Goal: Task Accomplishment & Management: Manage account settings

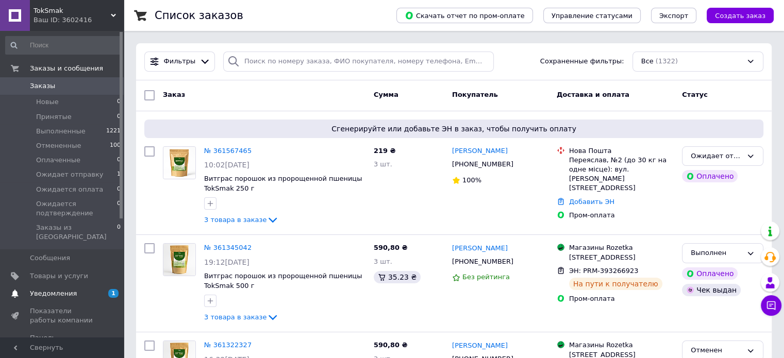
click at [62, 289] on span "Уведомления" at bounding box center [53, 293] width 47 height 9
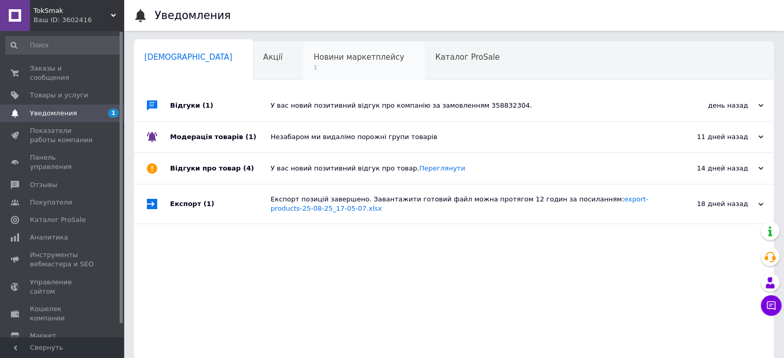
click at [313, 55] on span "Новини маркетплейсу" at bounding box center [358, 57] width 91 height 9
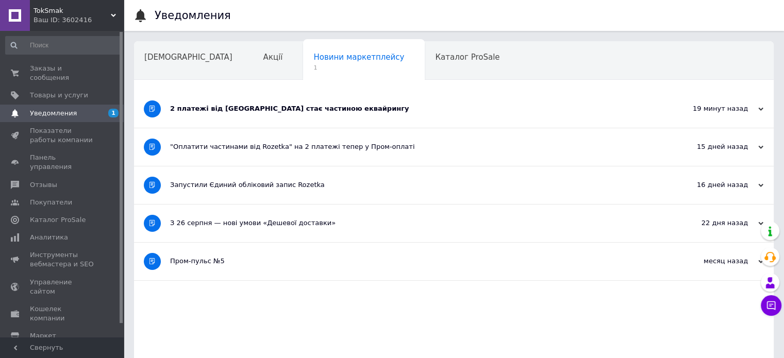
click at [400, 113] on div "2 платежі від [GEOGRAPHIC_DATA] стає частиною еквайрингу" at bounding box center [415, 109] width 490 height 38
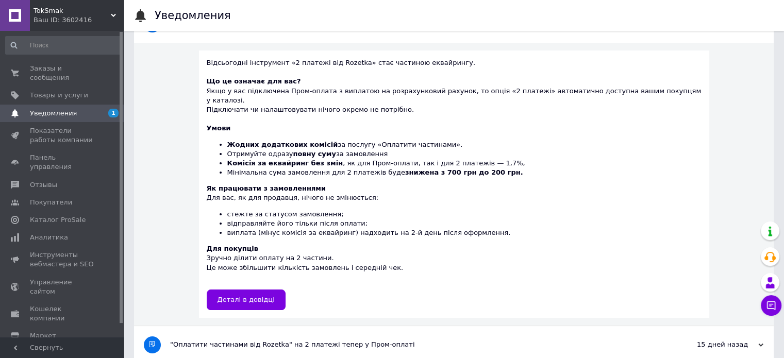
scroll to position [103, 0]
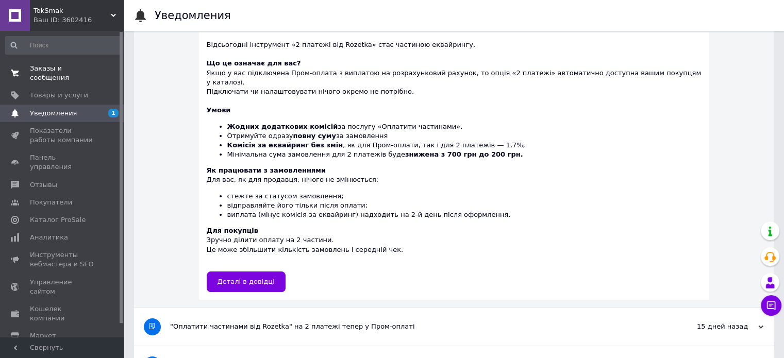
click at [75, 71] on span "Заказы и сообщения" at bounding box center [62, 73] width 65 height 19
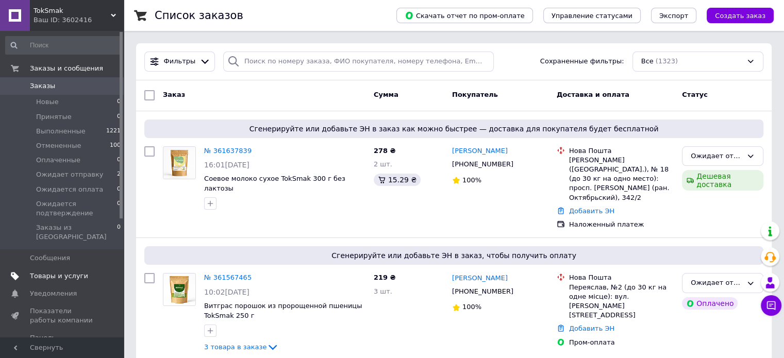
click at [67, 272] on span "Товары и услуги" at bounding box center [59, 276] width 58 height 9
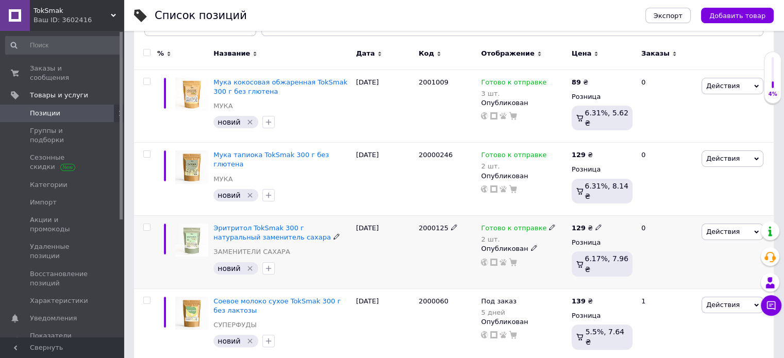
scroll to position [155, 0]
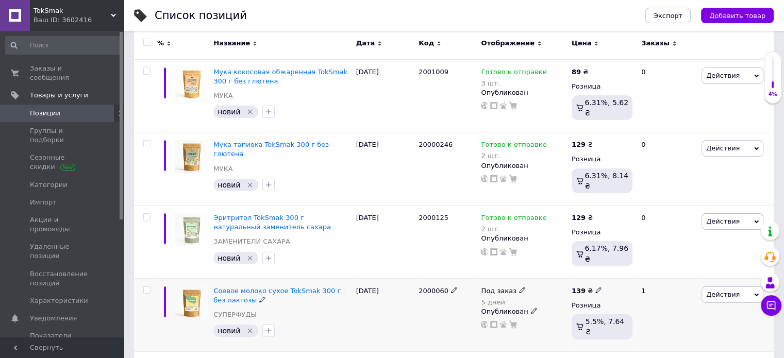
click at [519, 287] on icon at bounding box center [522, 290] width 6 height 6
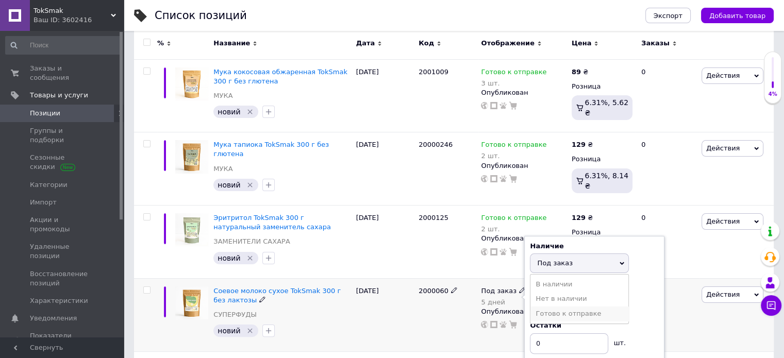
click at [582, 307] on li "Готово к отправке" at bounding box center [579, 314] width 98 height 14
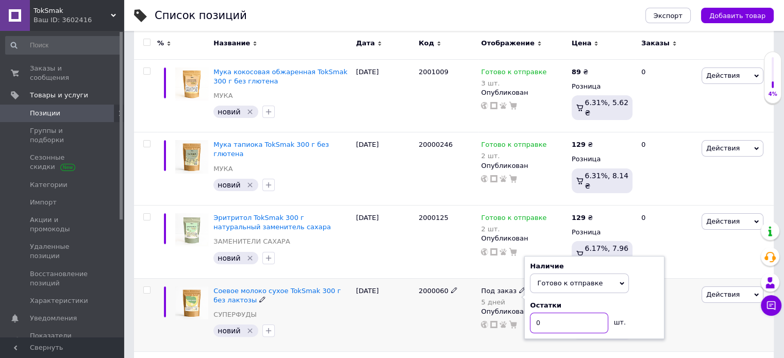
click at [565, 313] on input "0" at bounding box center [569, 323] width 78 height 21
type input "1"
click at [458, 320] on div "2000060" at bounding box center [447, 314] width 62 height 73
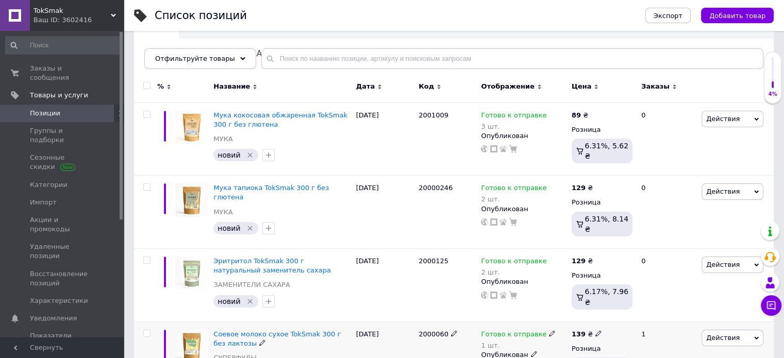
scroll to position [0, 0]
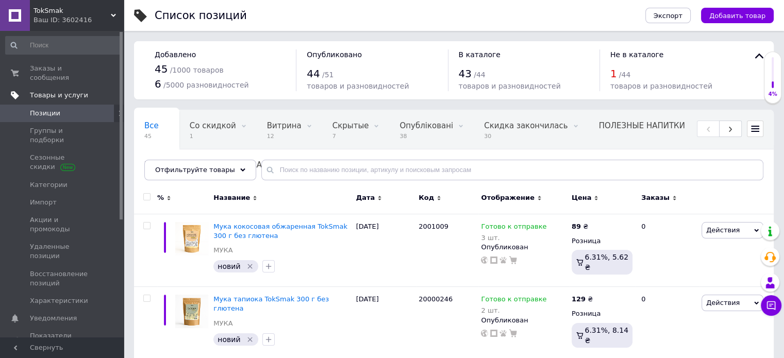
click at [47, 87] on link "Товары и услуги" at bounding box center [63, 96] width 127 height 18
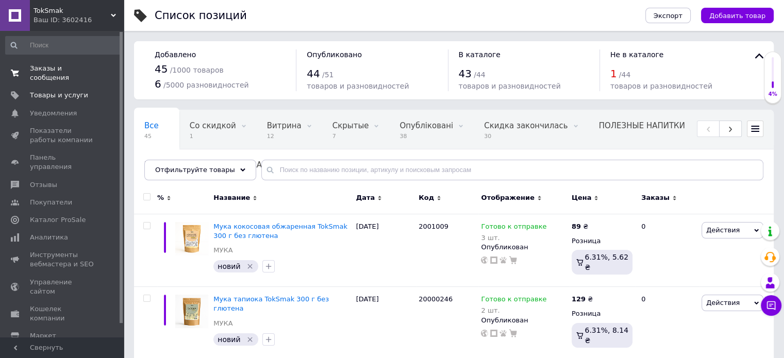
click at [47, 71] on span "Заказы и сообщения" at bounding box center [62, 73] width 65 height 19
